Goal: Task Accomplishment & Management: Manage account settings

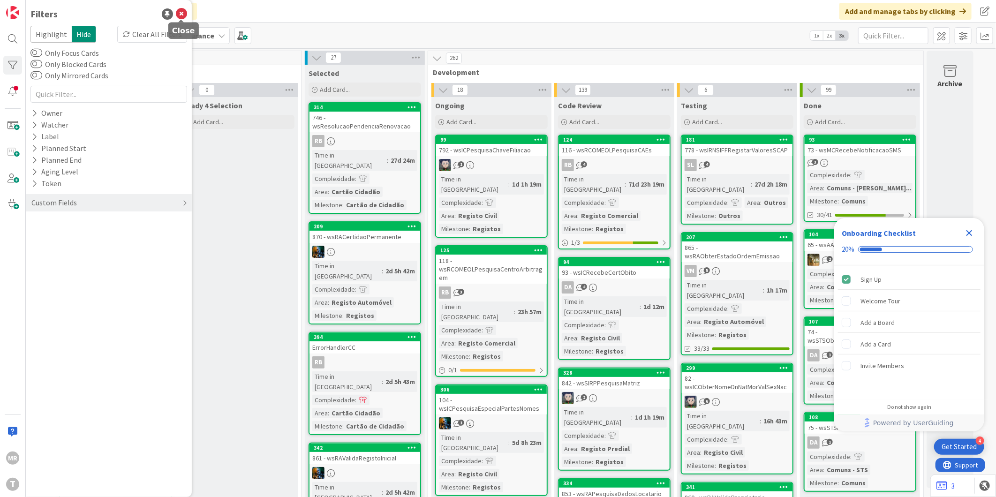
click at [179, 16] on icon at bounding box center [181, 13] width 11 height 11
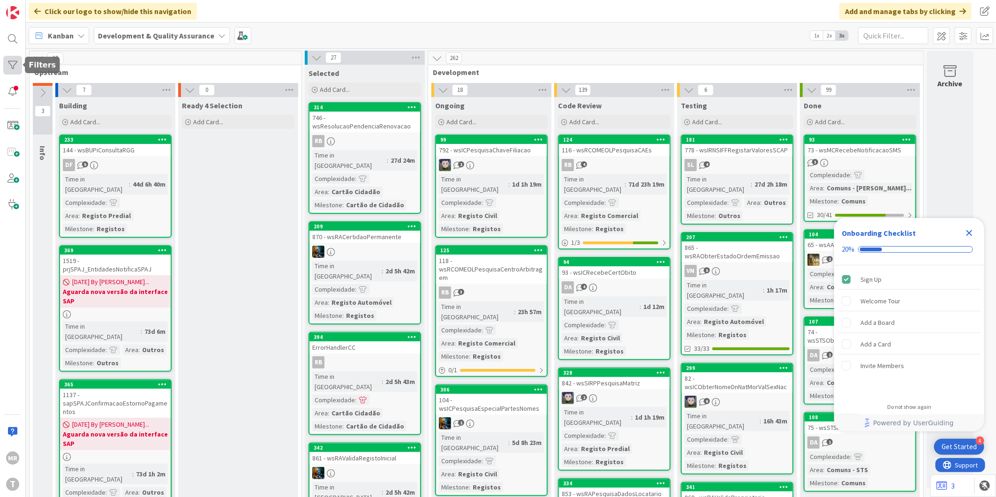
click at [15, 59] on div at bounding box center [12, 65] width 19 height 19
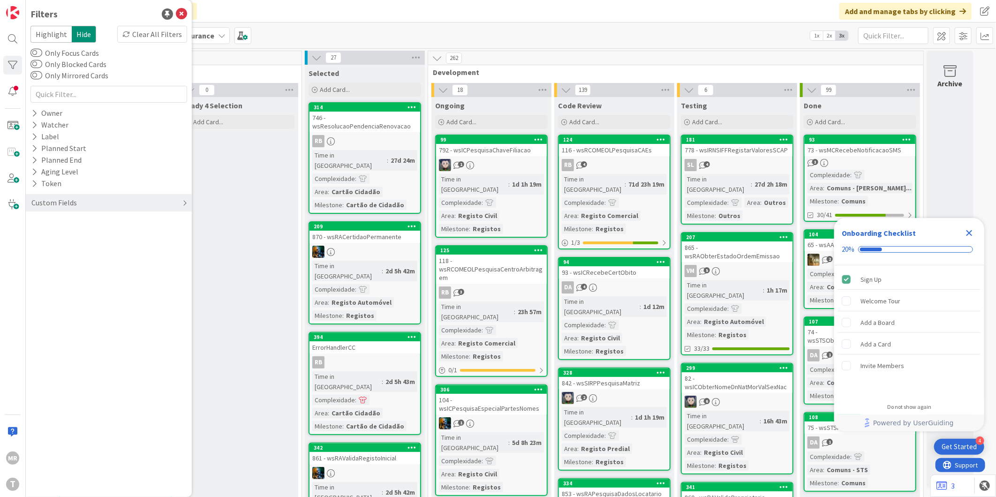
click at [56, 208] on div "Custom Fields" at bounding box center [53, 203] width 47 height 12
click at [48, 221] on button "Priority" at bounding box center [48, 222] width 37 height 12
click at [60, 273] on span "Low" at bounding box center [56, 273] width 24 height 12
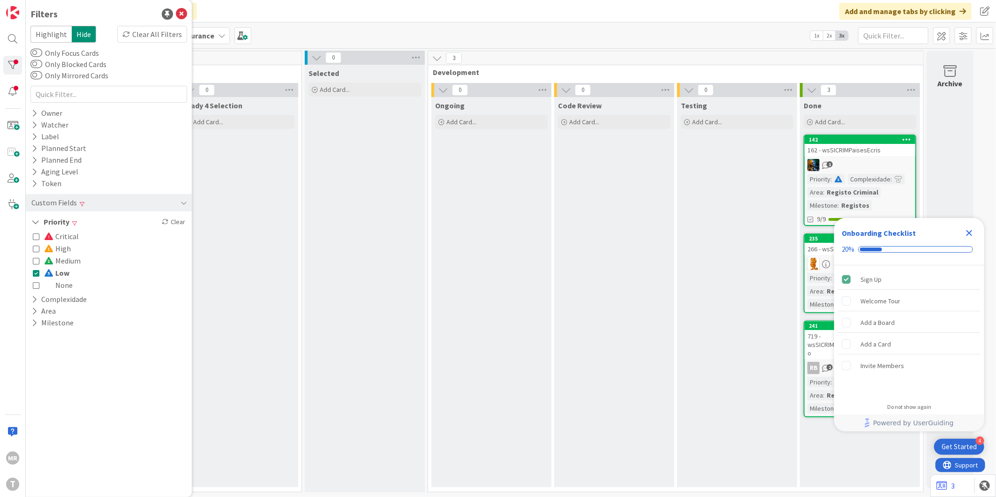
click at [969, 233] on icon "Close Checklist" at bounding box center [970, 233] width 6 height 6
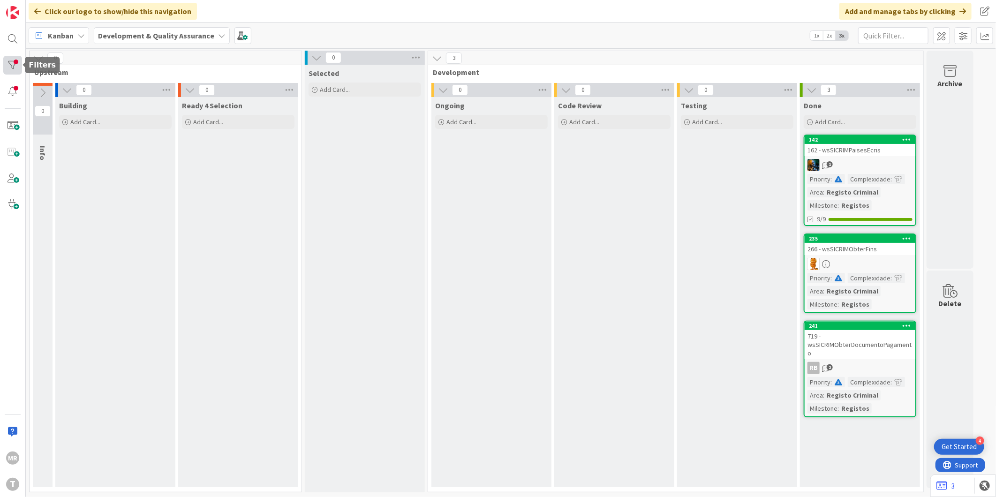
click at [21, 66] on div at bounding box center [12, 65] width 19 height 19
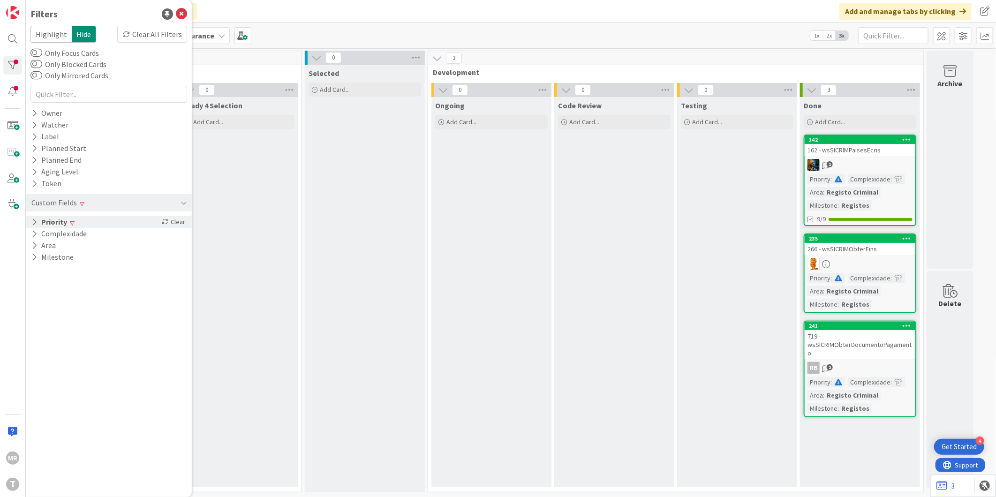
click at [36, 221] on icon at bounding box center [34, 222] width 6 height 8
click at [55, 274] on span "Low" at bounding box center [56, 273] width 25 height 12
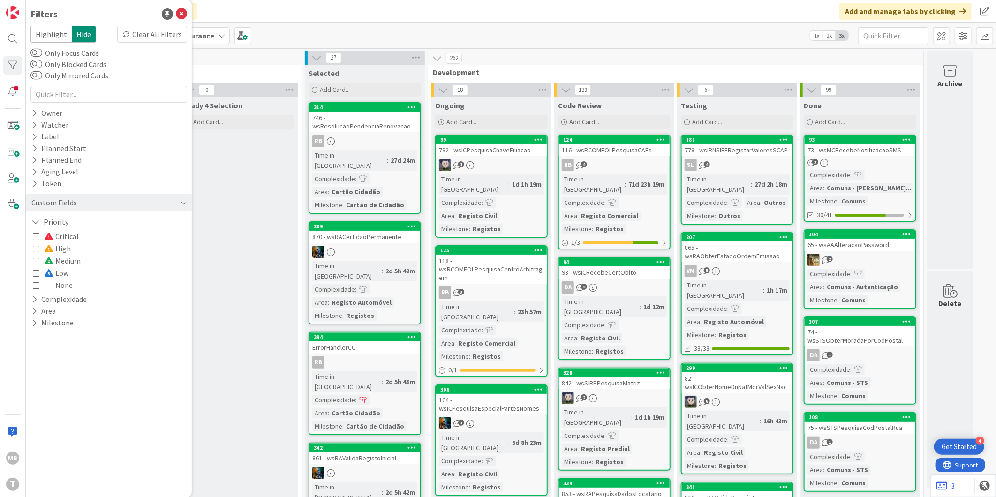
click at [68, 257] on span "Medium" at bounding box center [62, 261] width 37 height 12
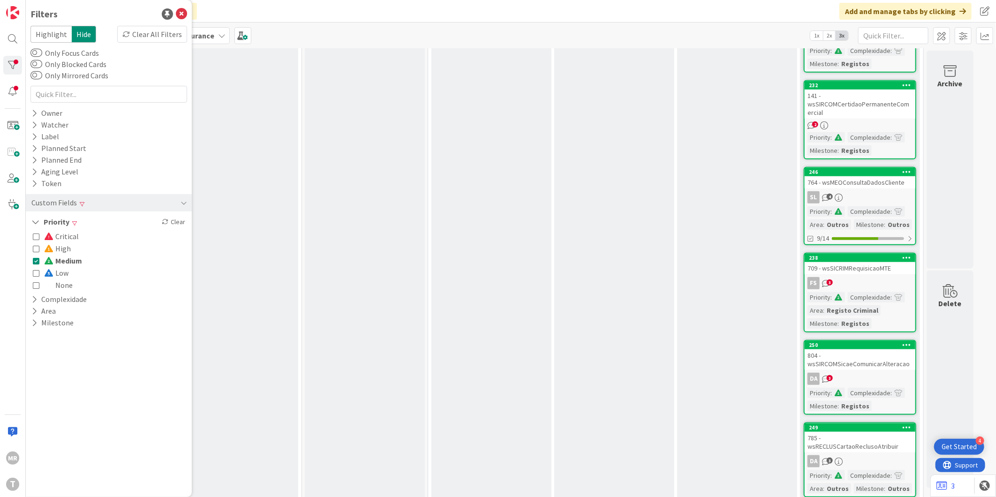
scroll to position [512, 0]
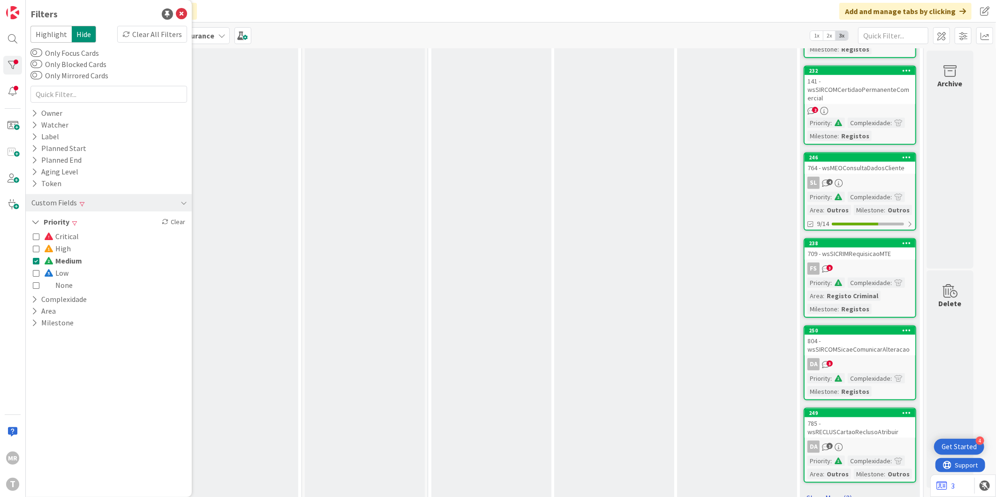
click at [807, 491] on link "Show More (2)" at bounding box center [860, 498] width 113 height 15
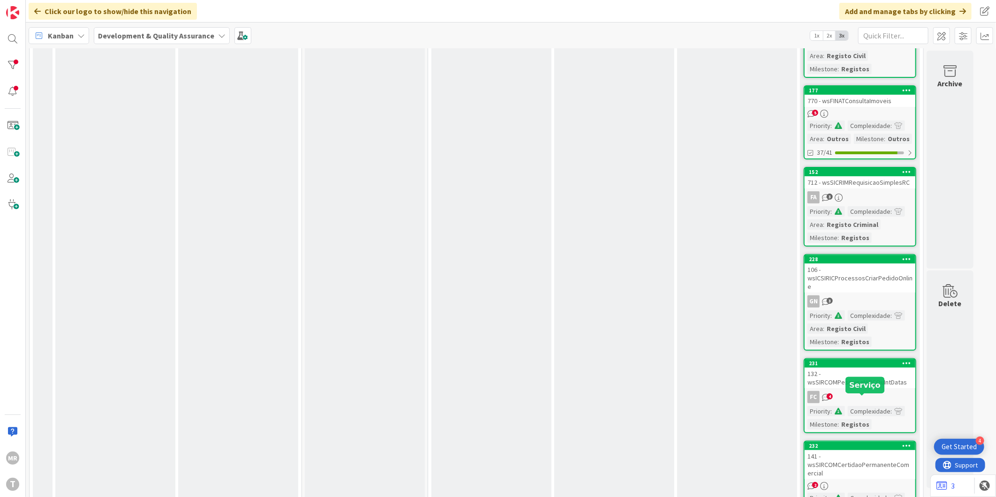
scroll to position [58, 0]
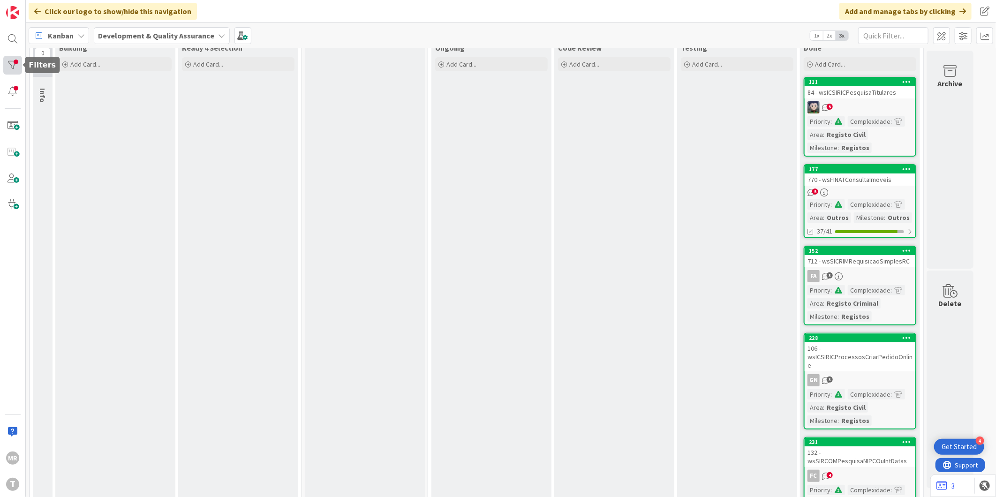
click at [13, 66] on div at bounding box center [12, 65] width 19 height 19
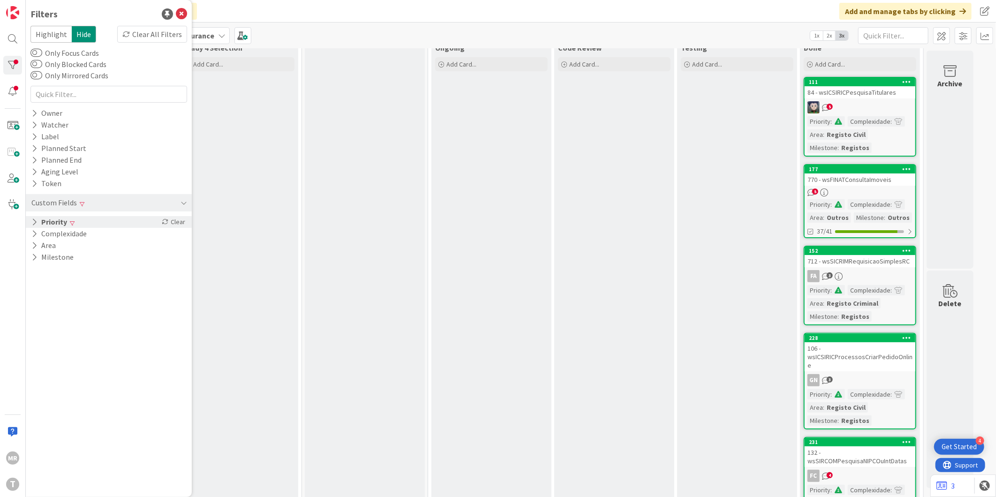
click at [38, 221] on button "Priority" at bounding box center [49, 222] width 38 height 12
click at [56, 250] on span "High" at bounding box center [57, 249] width 27 height 12
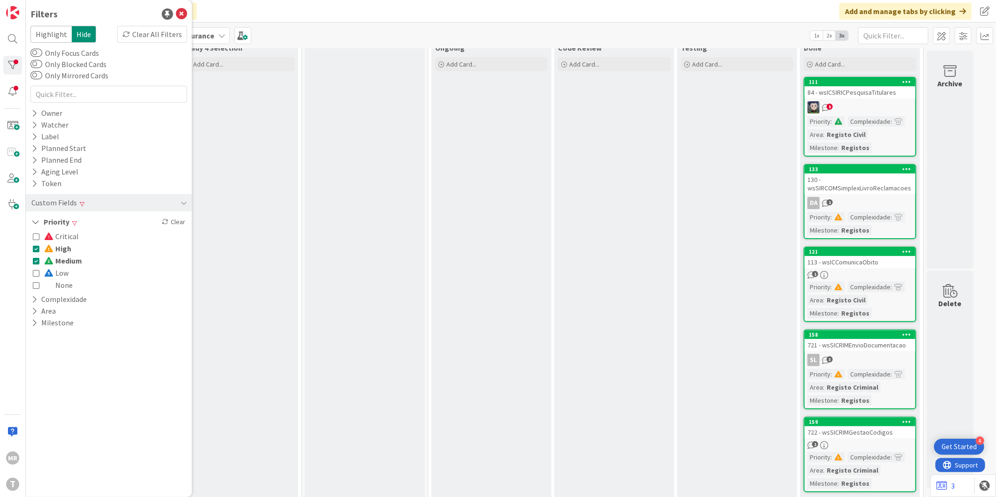
click at [62, 263] on span "Medium" at bounding box center [63, 261] width 38 height 12
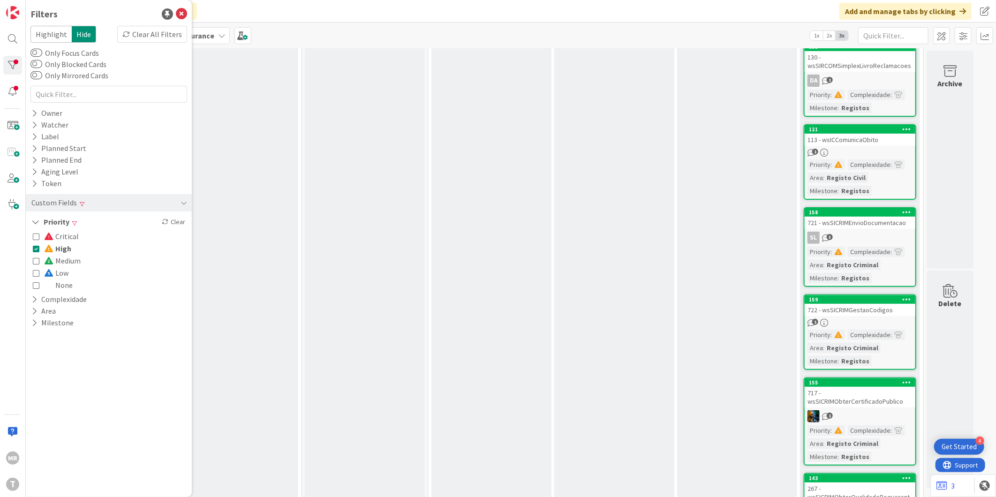
scroll to position [0, 0]
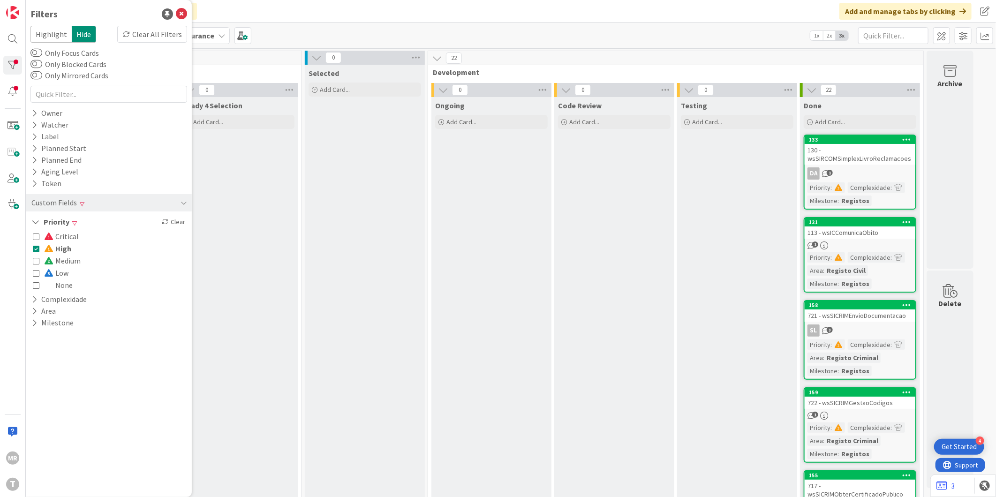
click at [77, 233] on span "Critical" at bounding box center [61, 236] width 35 height 12
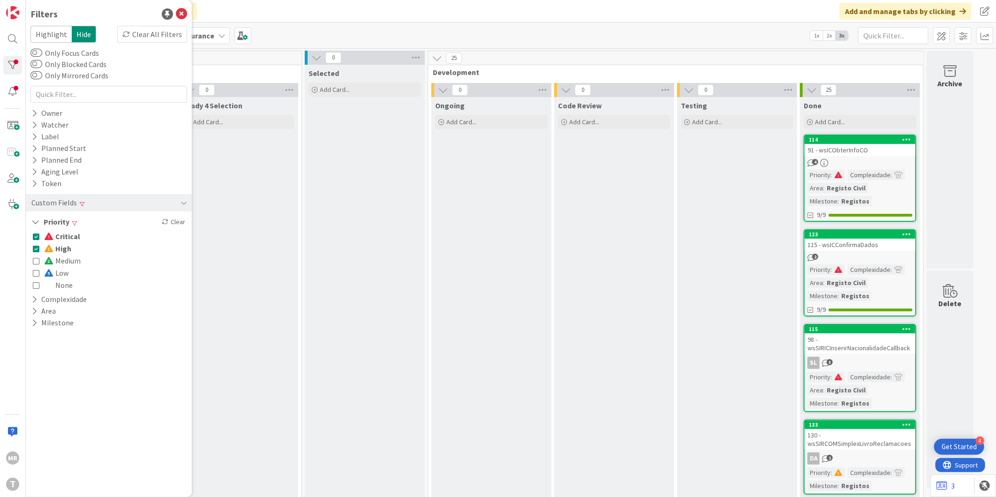
click at [64, 250] on span "High" at bounding box center [57, 249] width 27 height 12
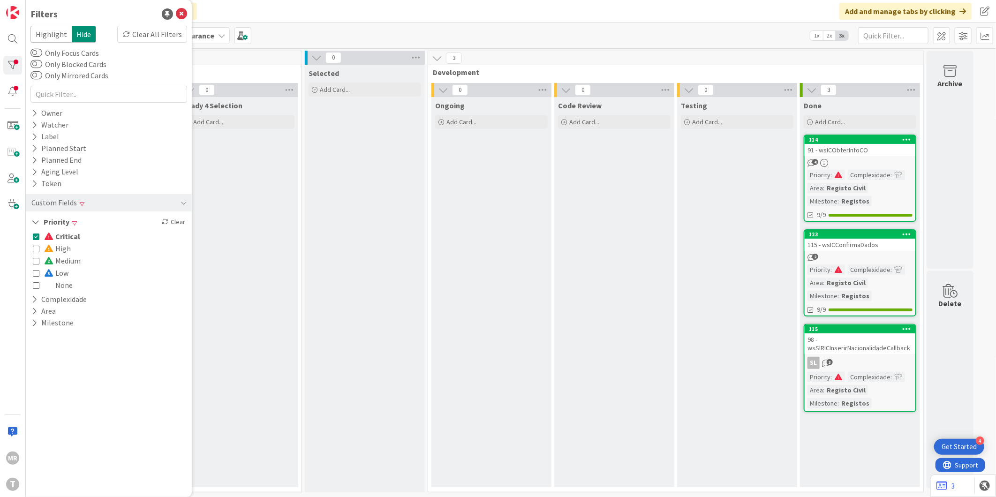
click at [68, 259] on span "Medium" at bounding box center [62, 261] width 37 height 12
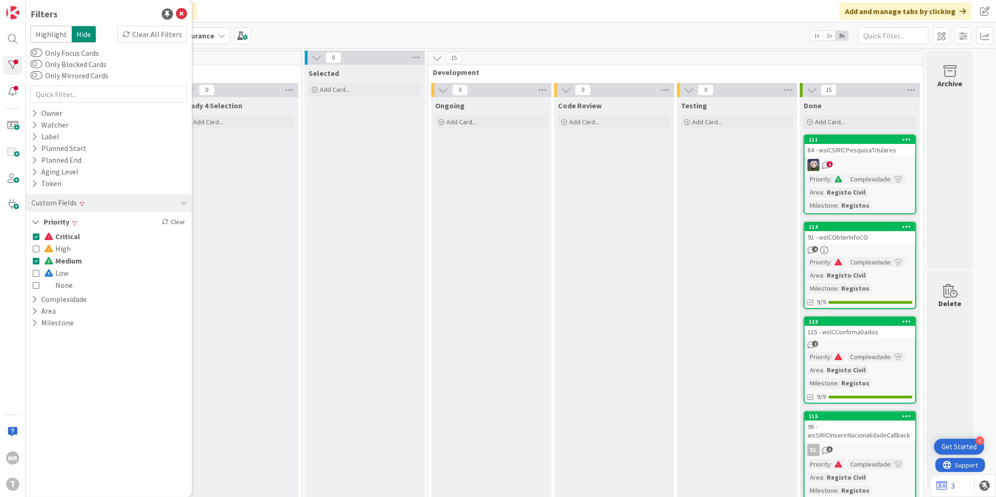
click at [70, 234] on span "Critical" at bounding box center [62, 236] width 36 height 12
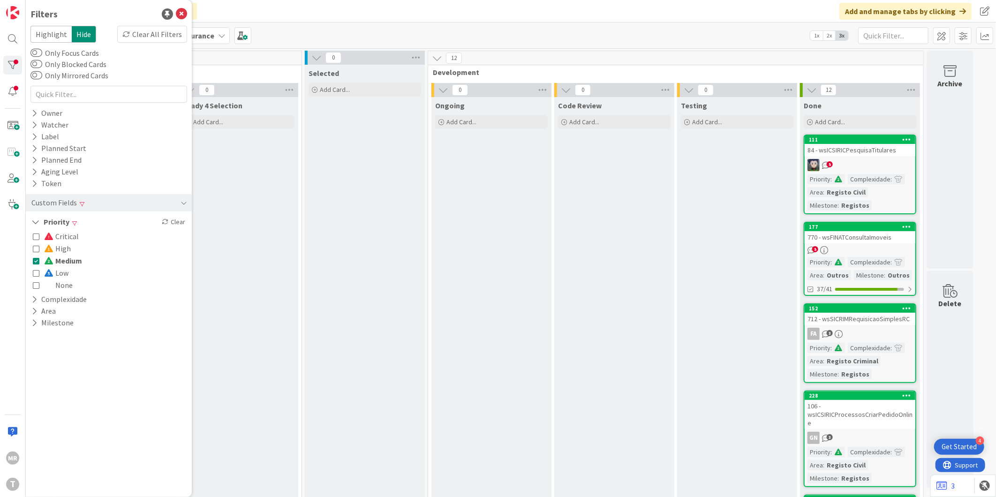
click at [70, 234] on span "Critical" at bounding box center [61, 236] width 35 height 12
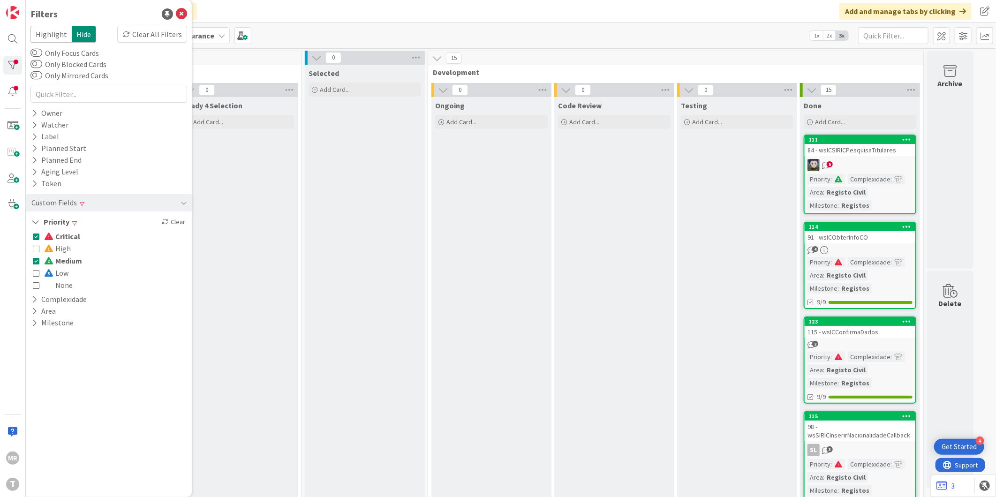
click at [76, 256] on span "Medium" at bounding box center [63, 261] width 38 height 12
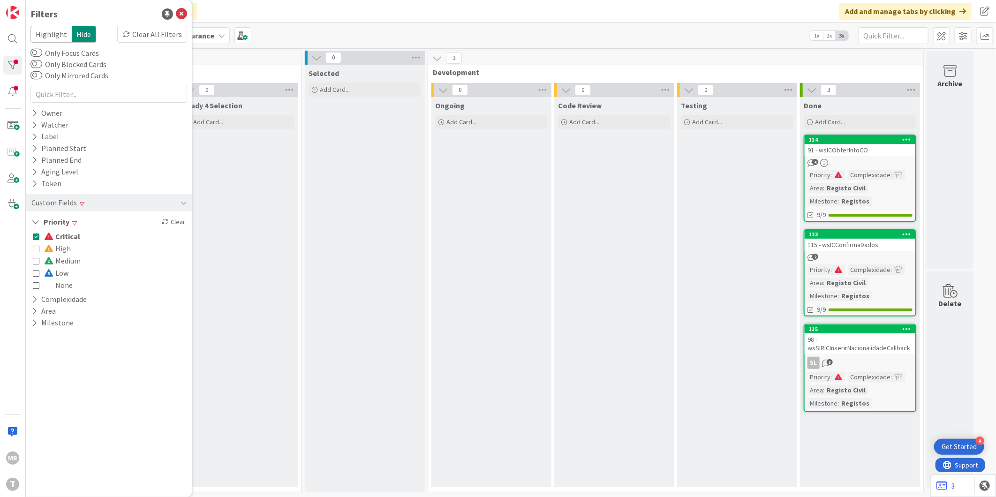
click at [70, 238] on span "Critical" at bounding box center [62, 236] width 36 height 12
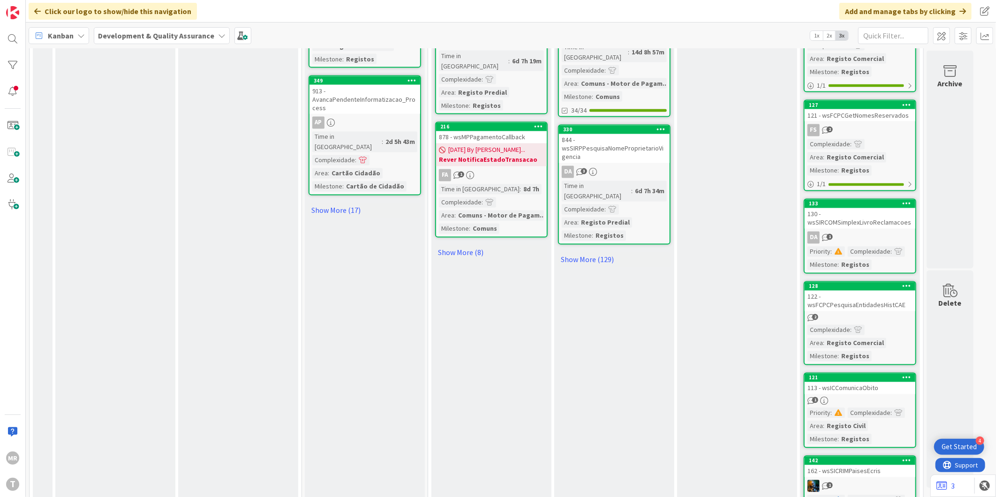
scroll to position [886, 0]
